Goal: Task Accomplishment & Management: Complete application form

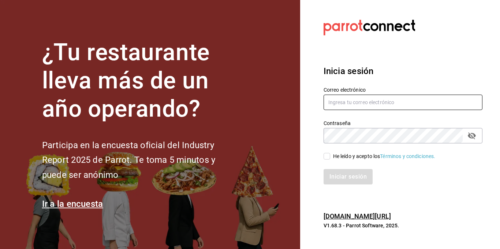
click at [363, 104] on input "text" at bounding box center [403, 101] width 159 height 15
type input "[EMAIL_ADDRESS][DOMAIN_NAME]"
click at [328, 153] on input "He leído y acepto los Términos y condiciones." at bounding box center [327, 156] width 7 height 7
checkbox input "true"
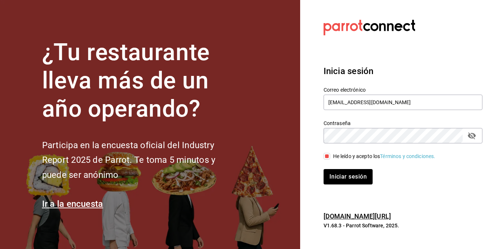
click at [324, 169] on button "Iniciar sesión" at bounding box center [348, 176] width 49 height 15
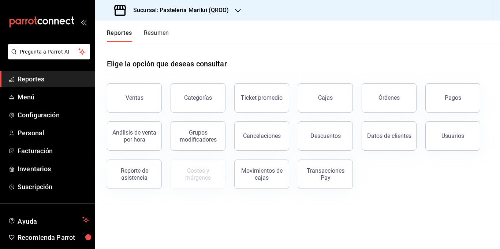
click at [318, 66] on div "Elige la opción que deseas consultar" at bounding box center [298, 58] width 382 height 33
